Goal: Task Accomplishment & Management: Complete application form

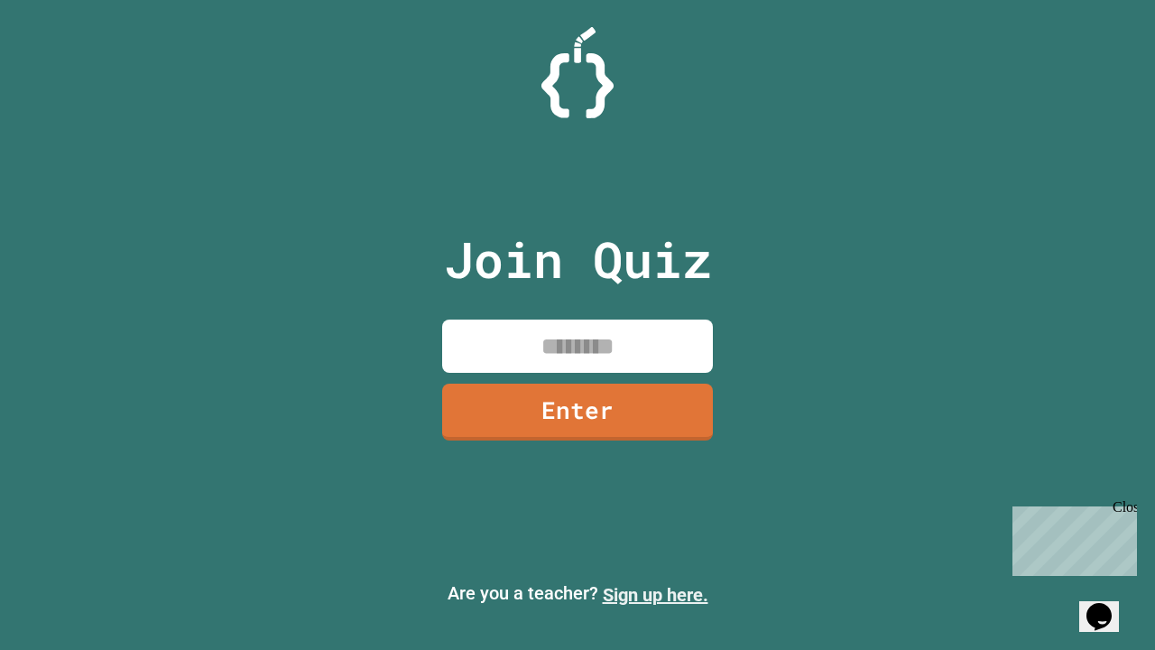
click at [655, 594] on link "Sign up here." at bounding box center [656, 595] width 106 height 22
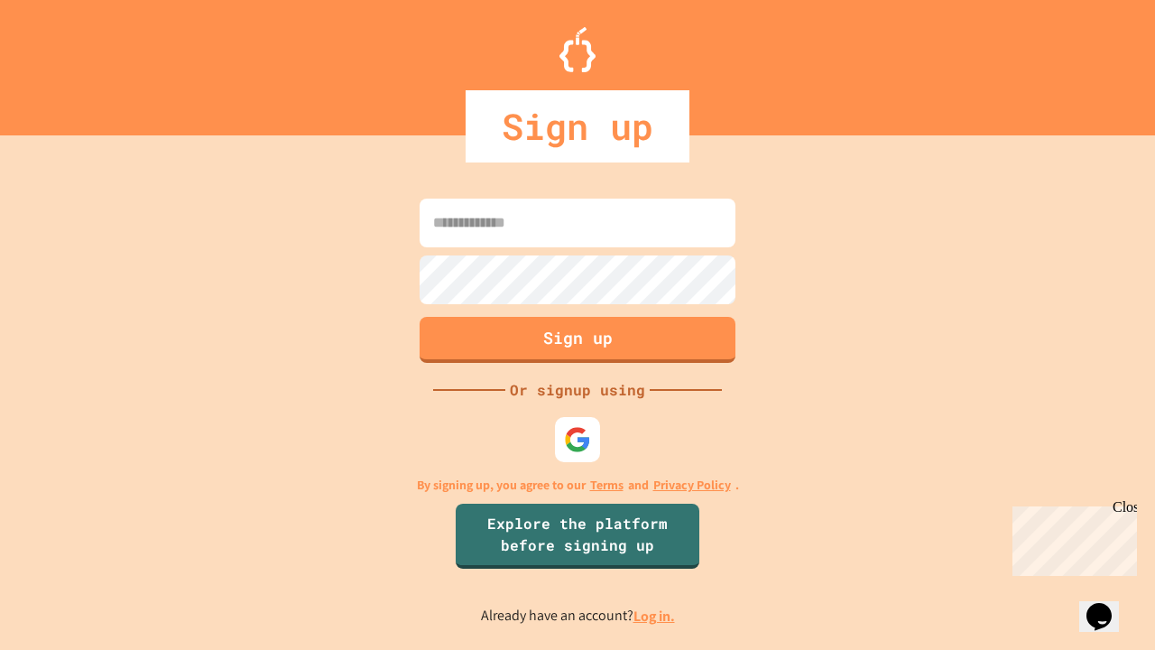
click at [655, 615] on link "Log in." at bounding box center [653, 615] width 41 height 19
